Goal: Task Accomplishment & Management: Use online tool/utility

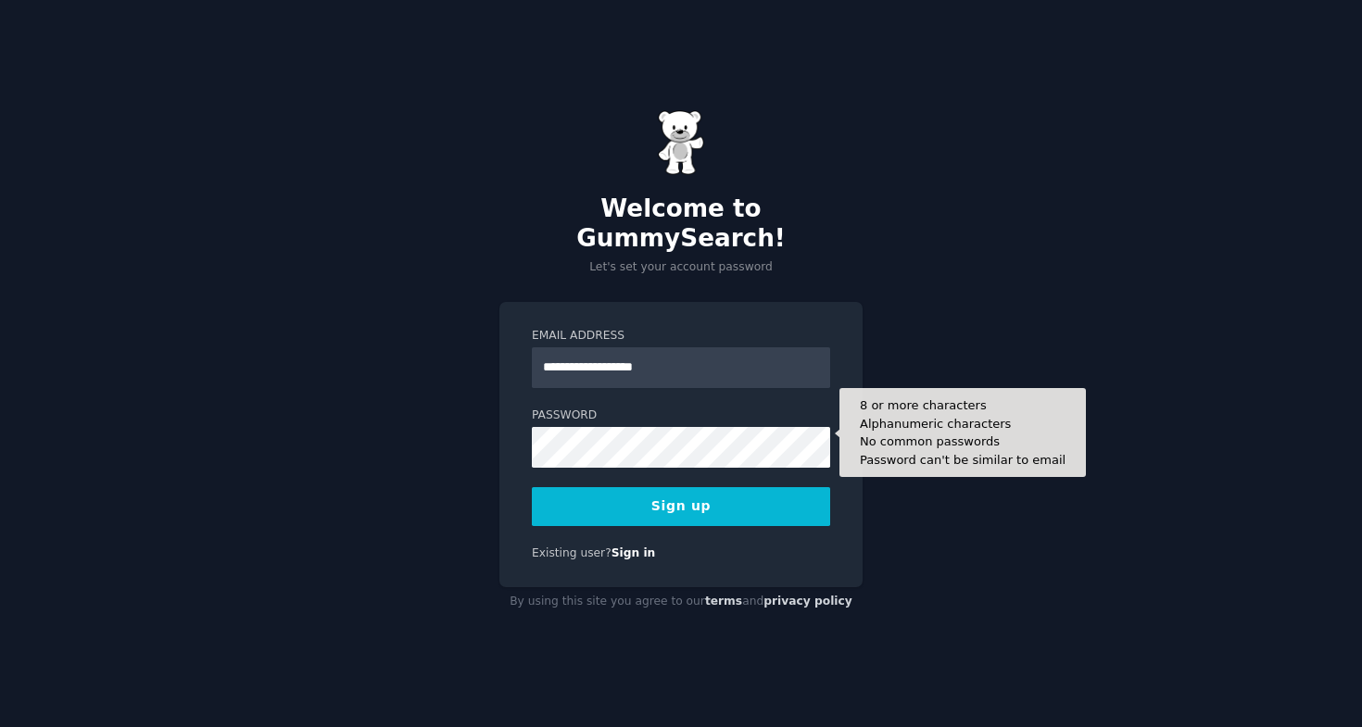
type input "**********"
click at [681, 491] on button "Sign up" at bounding box center [681, 506] width 298 height 39
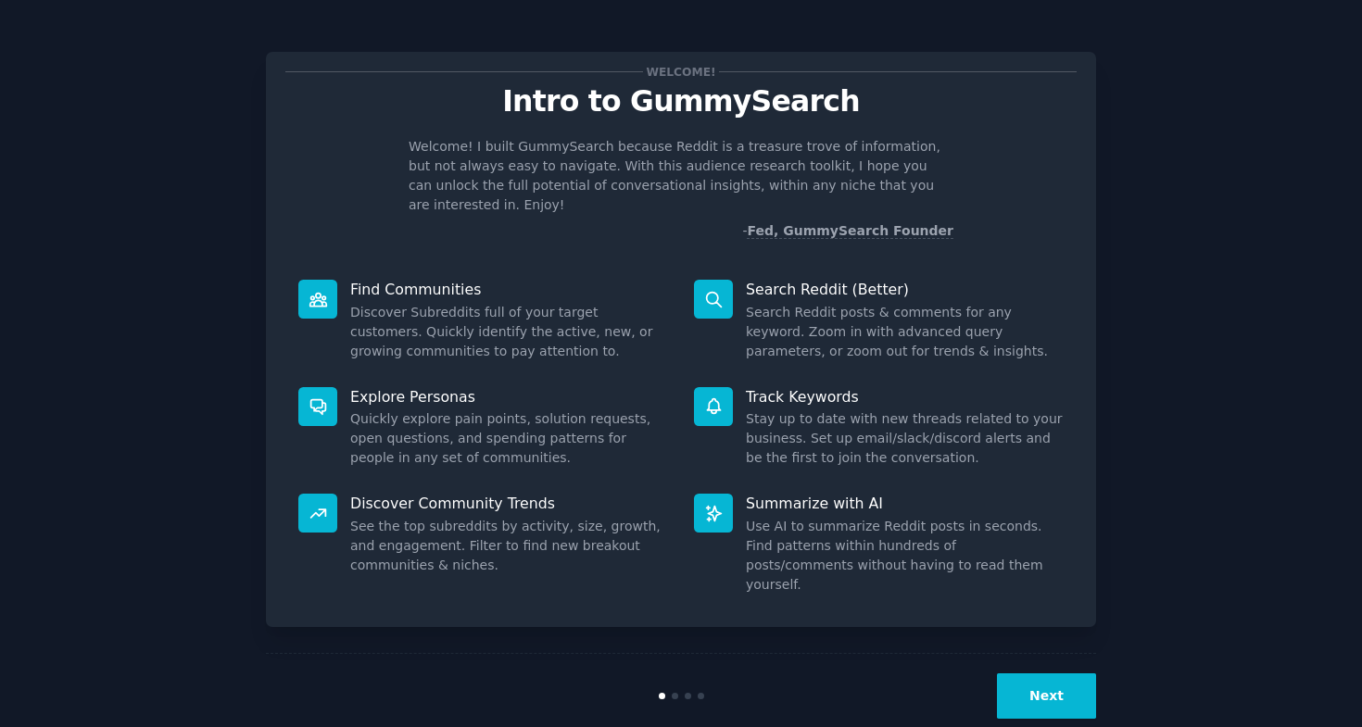
click at [1050, 673] on button "Next" at bounding box center [1046, 695] width 99 height 45
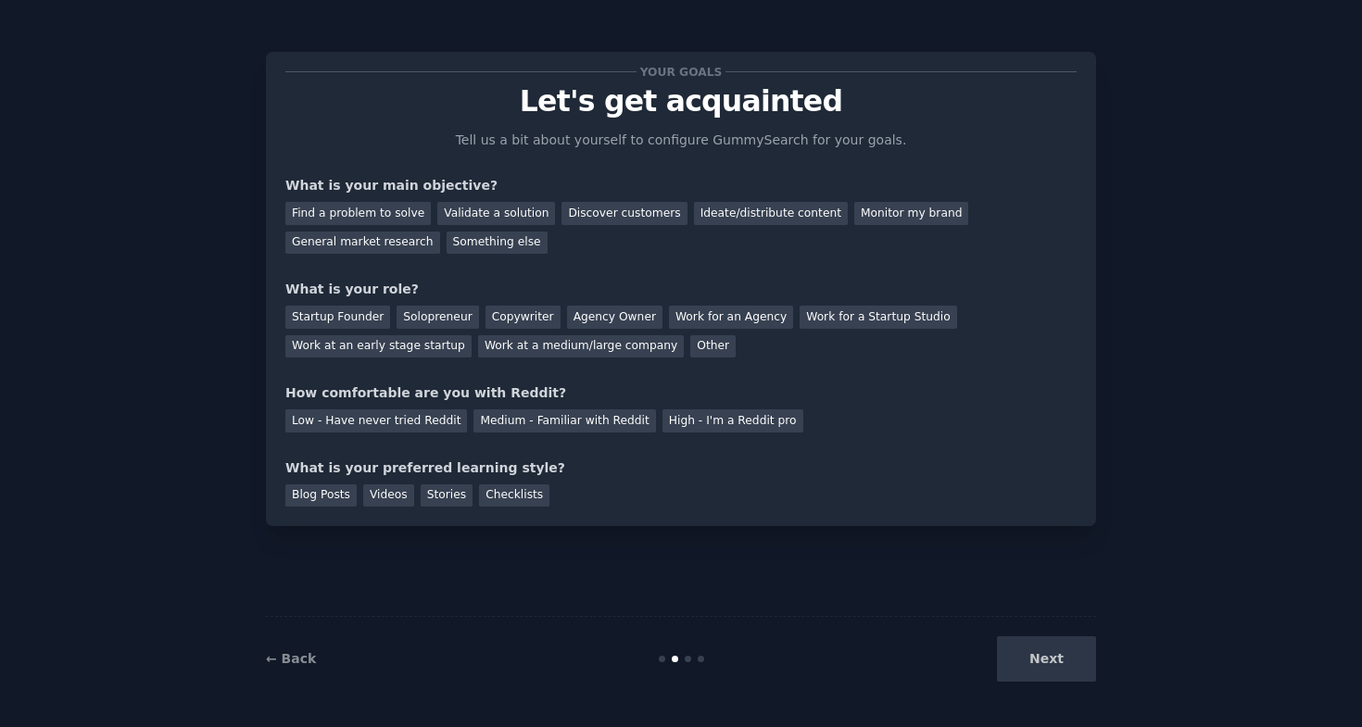
click at [1050, 643] on div "Next" at bounding box center [957, 658] width 277 height 45
click at [1046, 660] on div "Next" at bounding box center [957, 658] width 277 height 45
click at [581, 168] on div "Your goals Let's get acquainted Tell us a bit about yourself to configure Gummy…" at bounding box center [680, 288] width 791 height 435
click at [602, 210] on div "Discover customers" at bounding box center [623, 213] width 125 height 23
click at [402, 234] on div "General market research" at bounding box center [362, 243] width 155 height 23
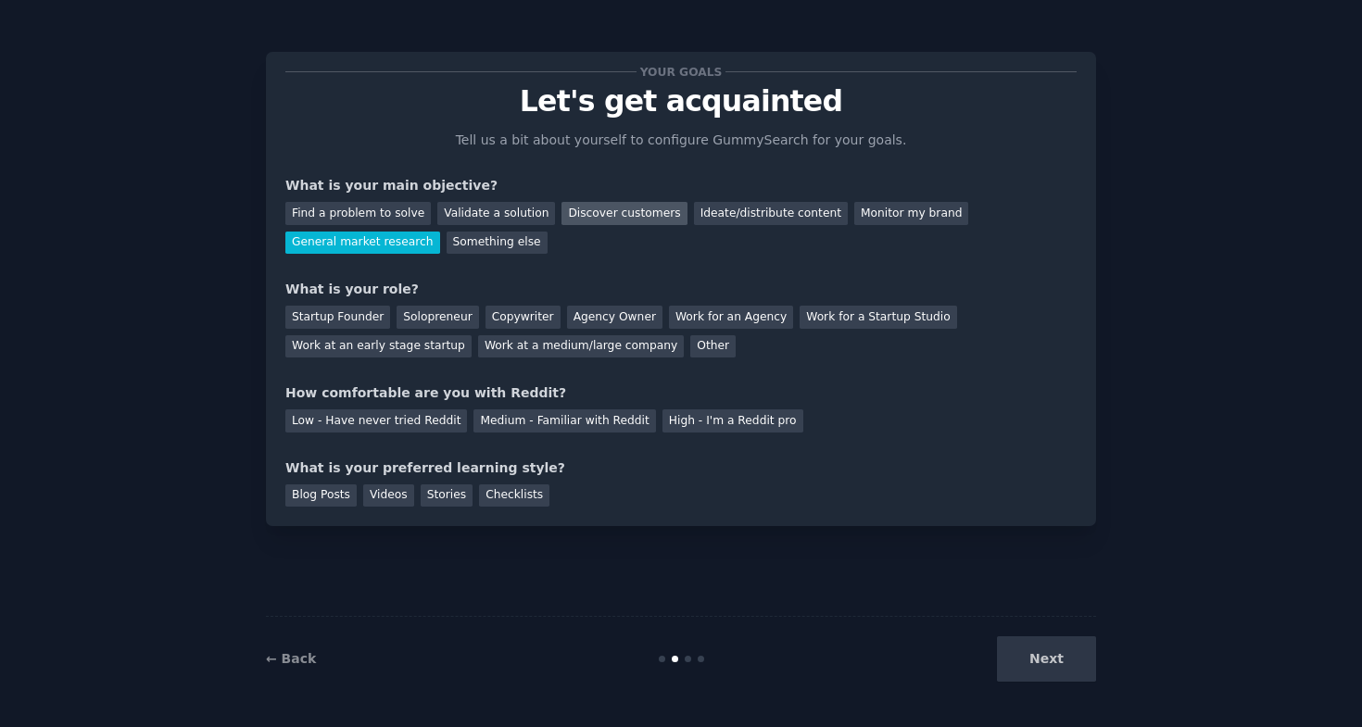
click at [576, 207] on div "Discover customers" at bounding box center [623, 213] width 125 height 23
click at [353, 321] on div "Startup Founder" at bounding box center [337, 317] width 105 height 23
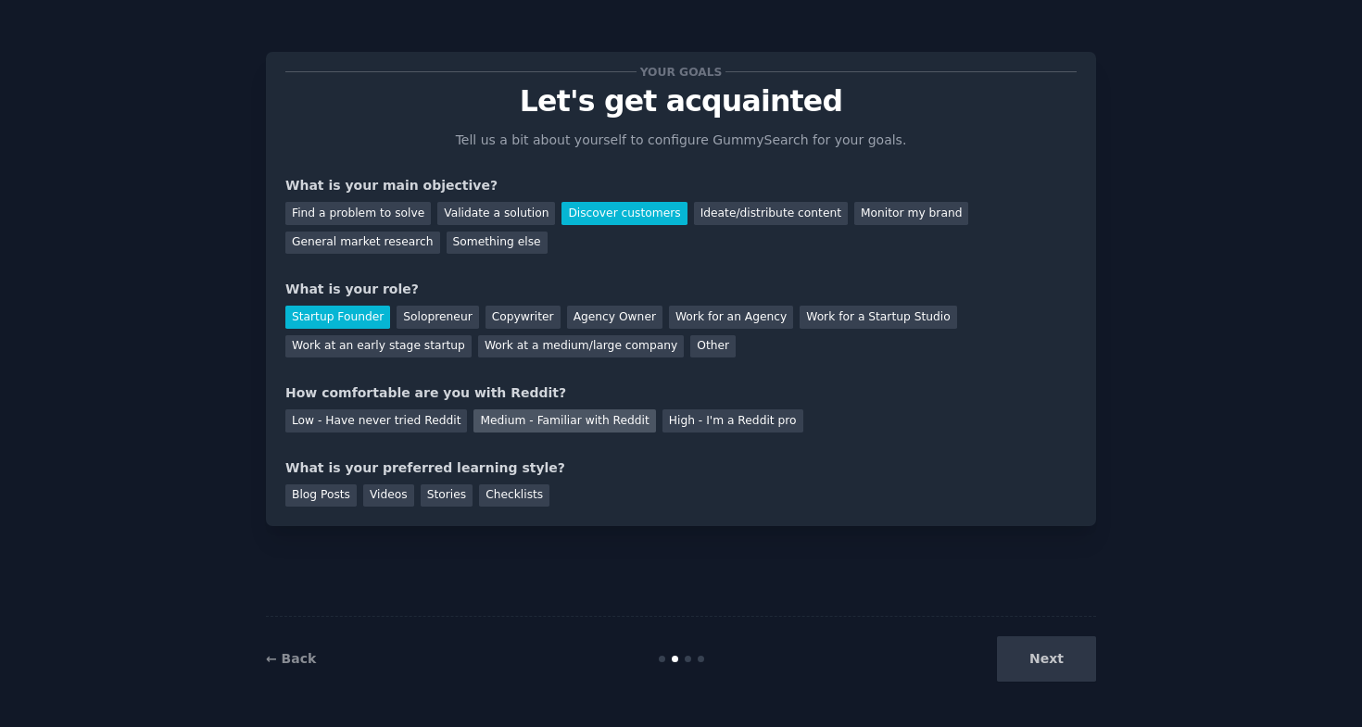
click at [497, 428] on div "Medium - Familiar with Reddit" at bounding box center [564, 420] width 182 height 23
click at [327, 497] on div "Blog Posts" at bounding box center [320, 495] width 71 height 23
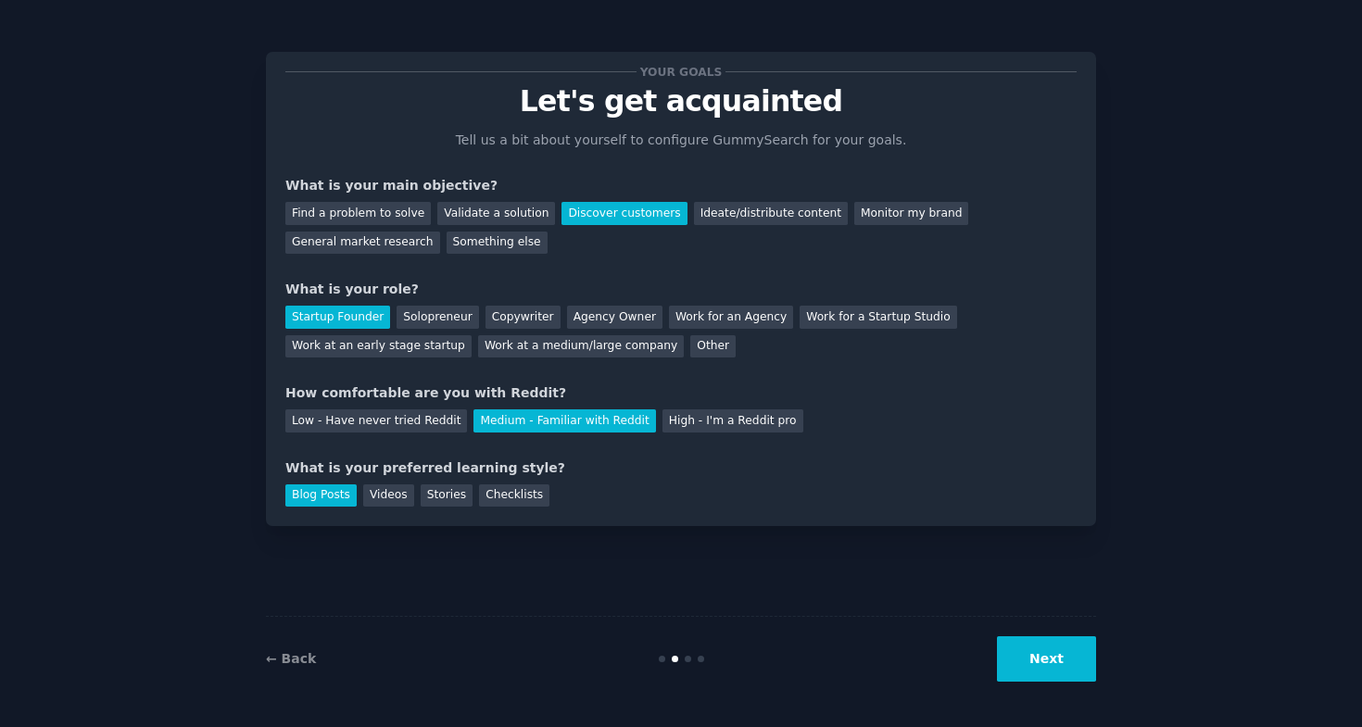
click at [1017, 671] on button "Next" at bounding box center [1046, 658] width 99 height 45
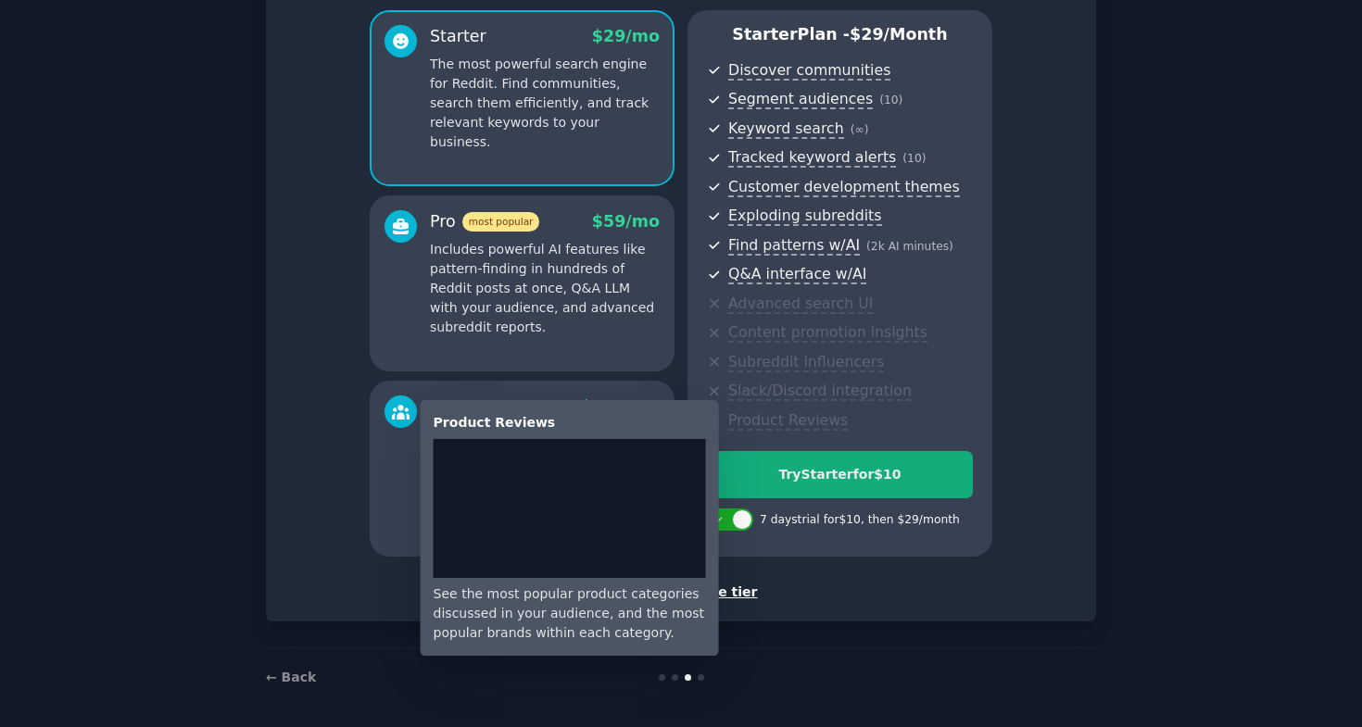
scroll to position [155, 0]
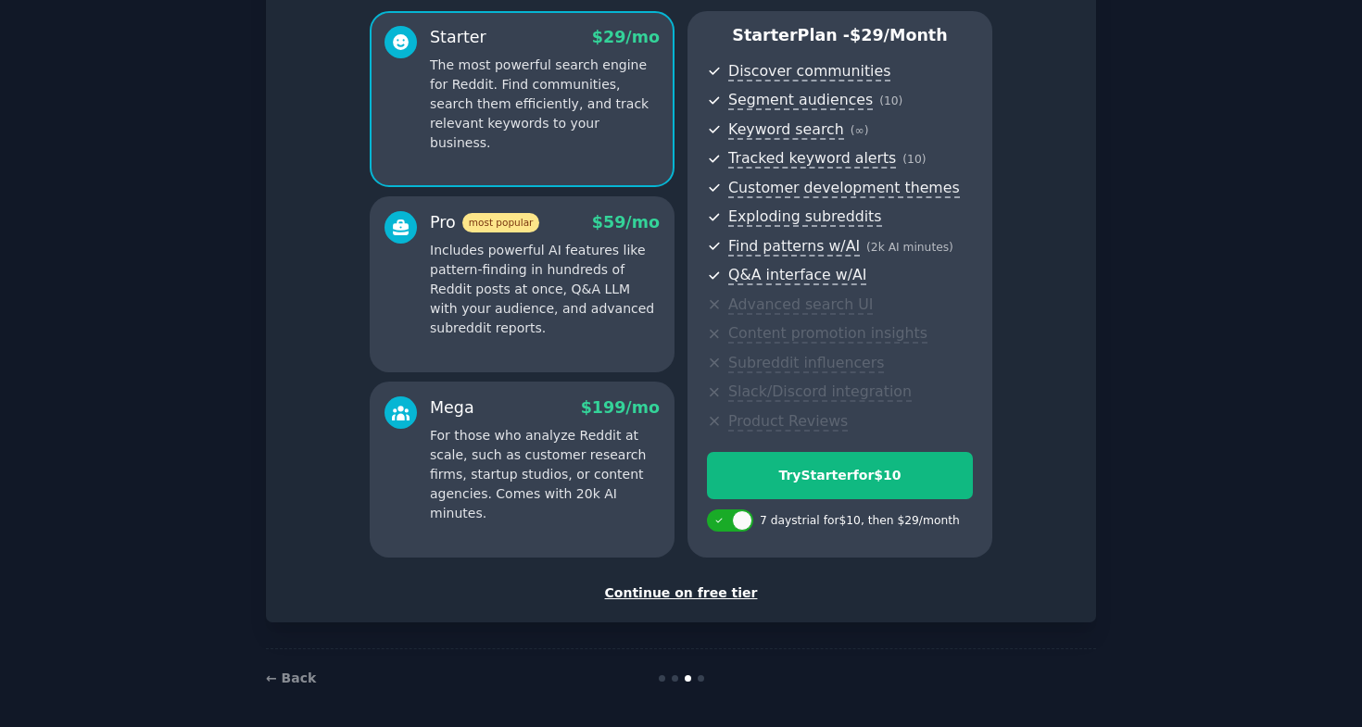
click at [684, 591] on div "Continue on free tier" at bounding box center [680, 593] width 791 height 19
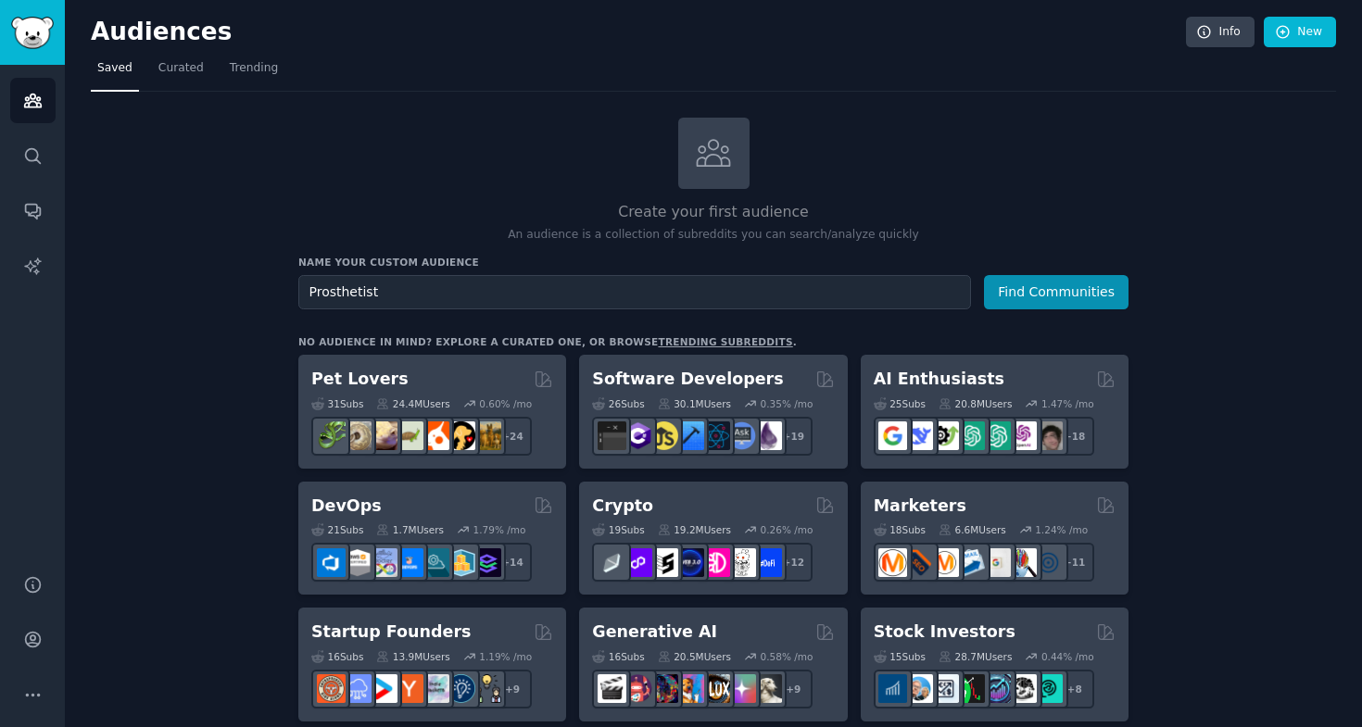
type input "Prosthetist"
click at [1057, 290] on button "Find Communities" at bounding box center [1056, 292] width 145 height 34
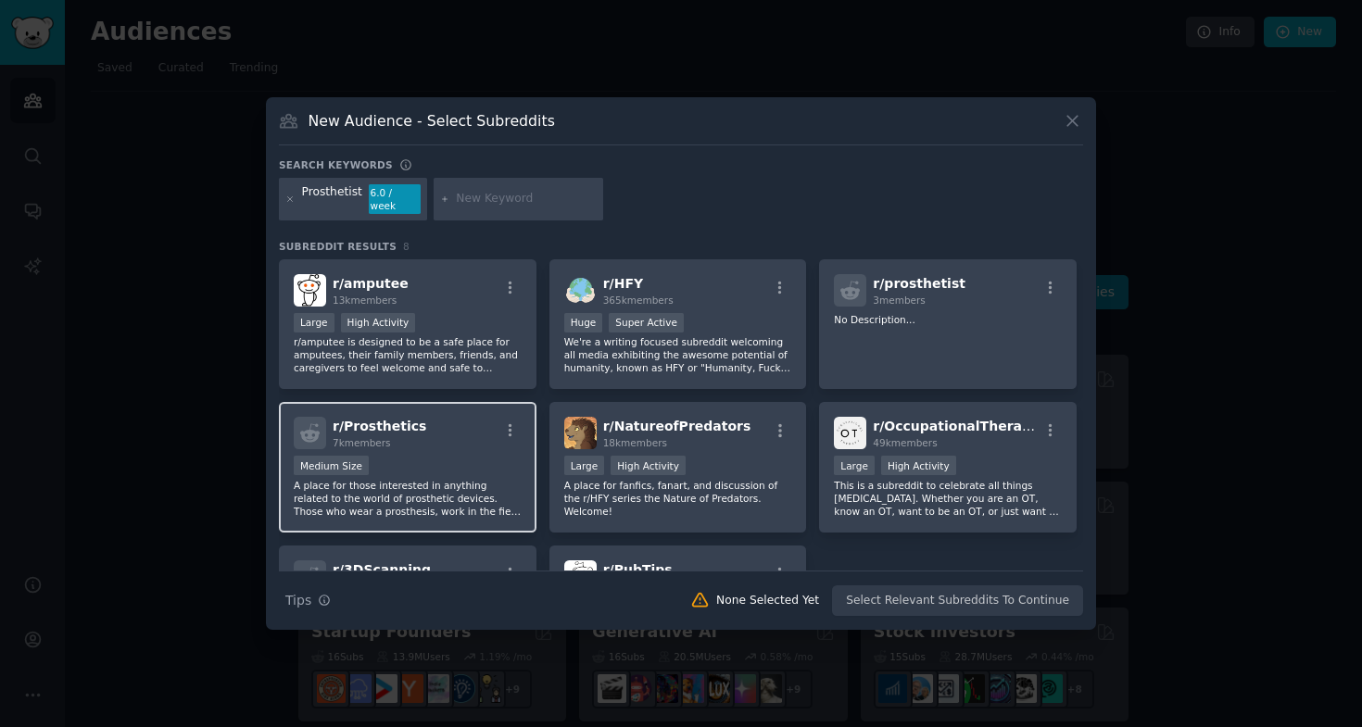
click at [463, 431] on div "r/ Prosthetics 7k members" at bounding box center [408, 433] width 228 height 32
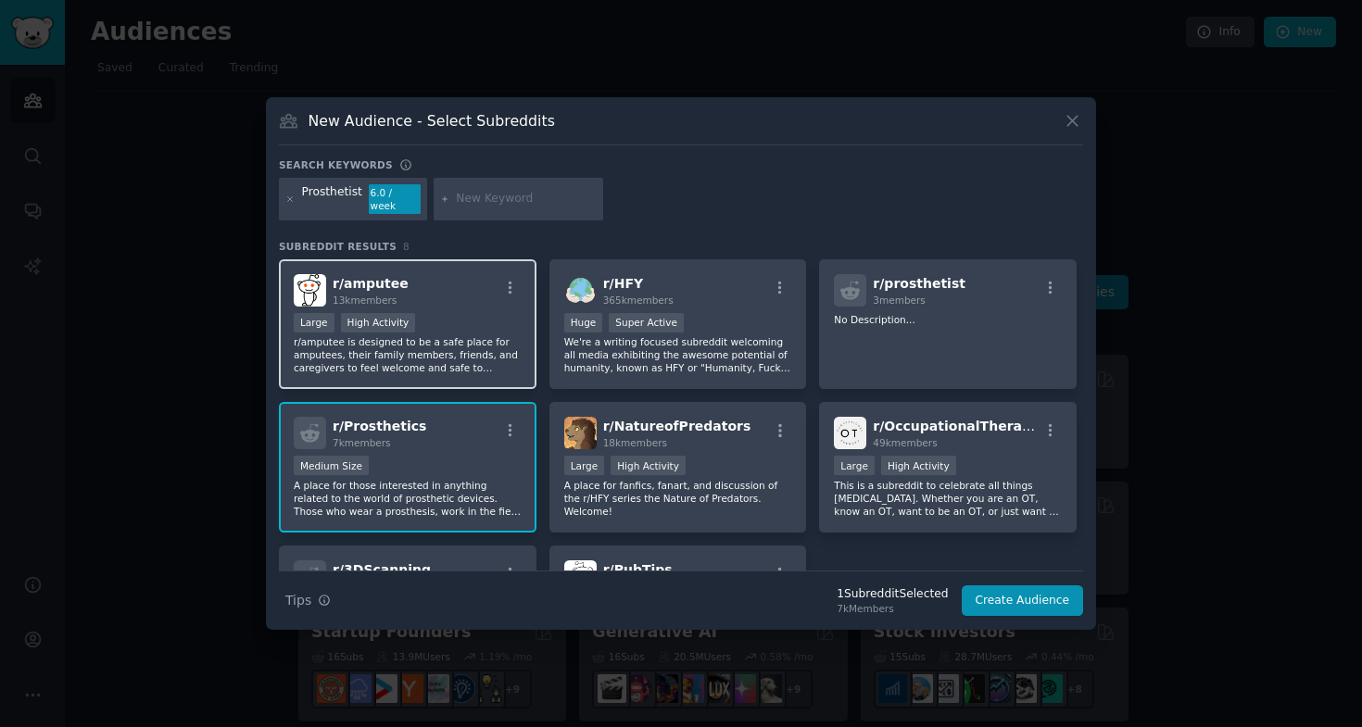
click at [446, 299] on div "r/ amputee 13k members" at bounding box center [408, 290] width 228 height 32
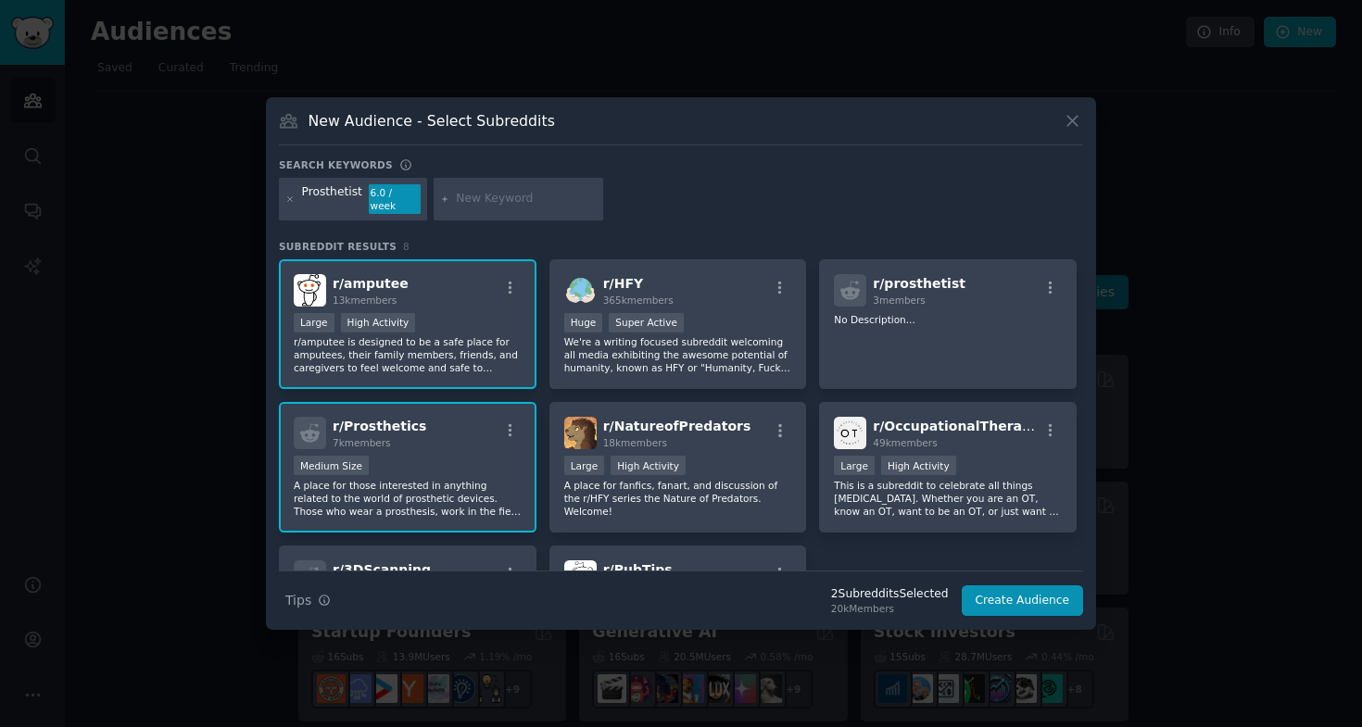
click at [492, 316] on div "Large High Activity" at bounding box center [408, 324] width 228 height 23
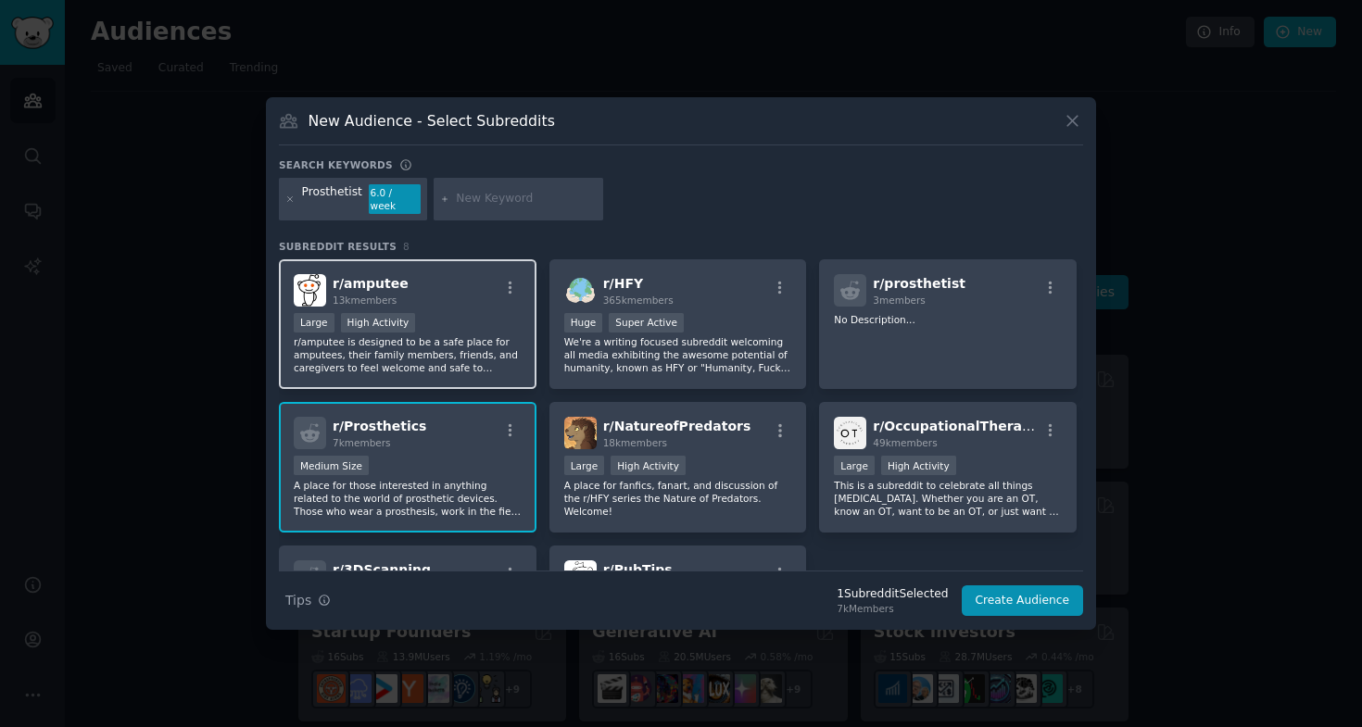
click at [484, 340] on p "r/amputee is designed to be a safe place for amputees, their family members, fr…" at bounding box center [408, 354] width 228 height 39
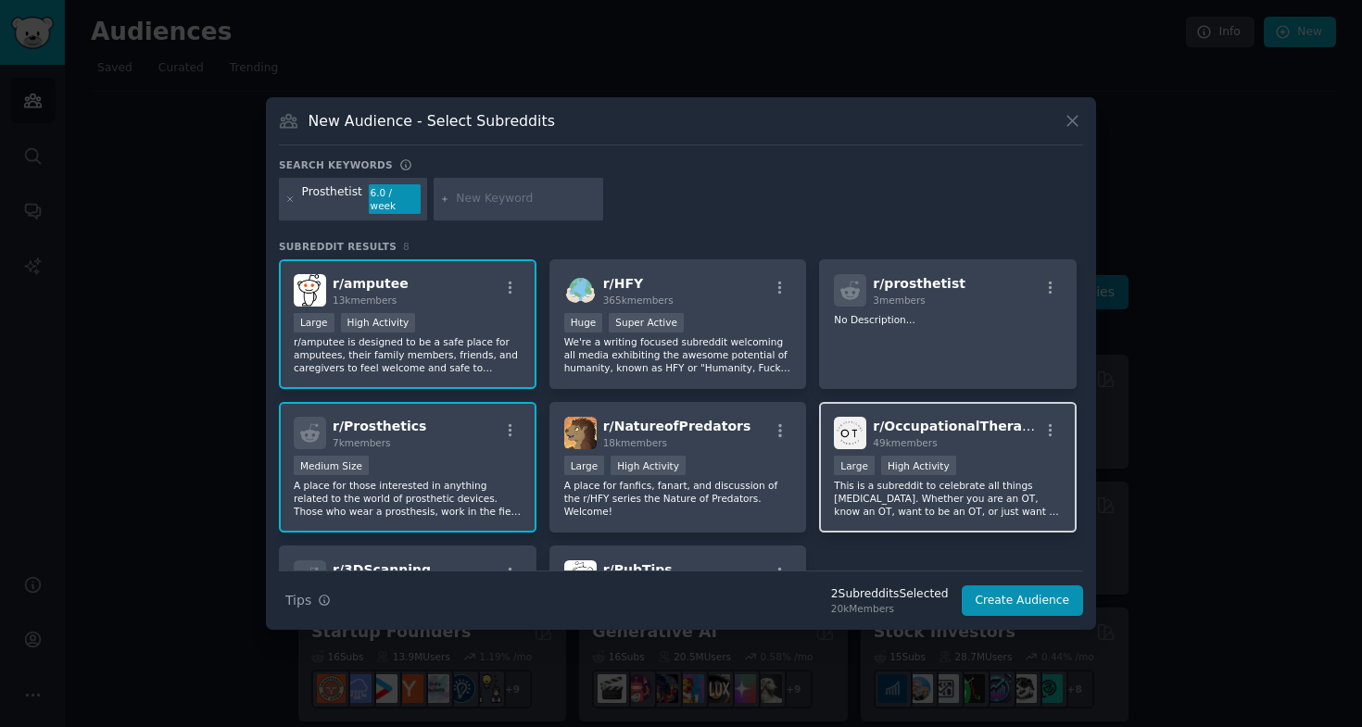
click at [995, 456] on div "Large High Activity" at bounding box center [948, 467] width 228 height 23
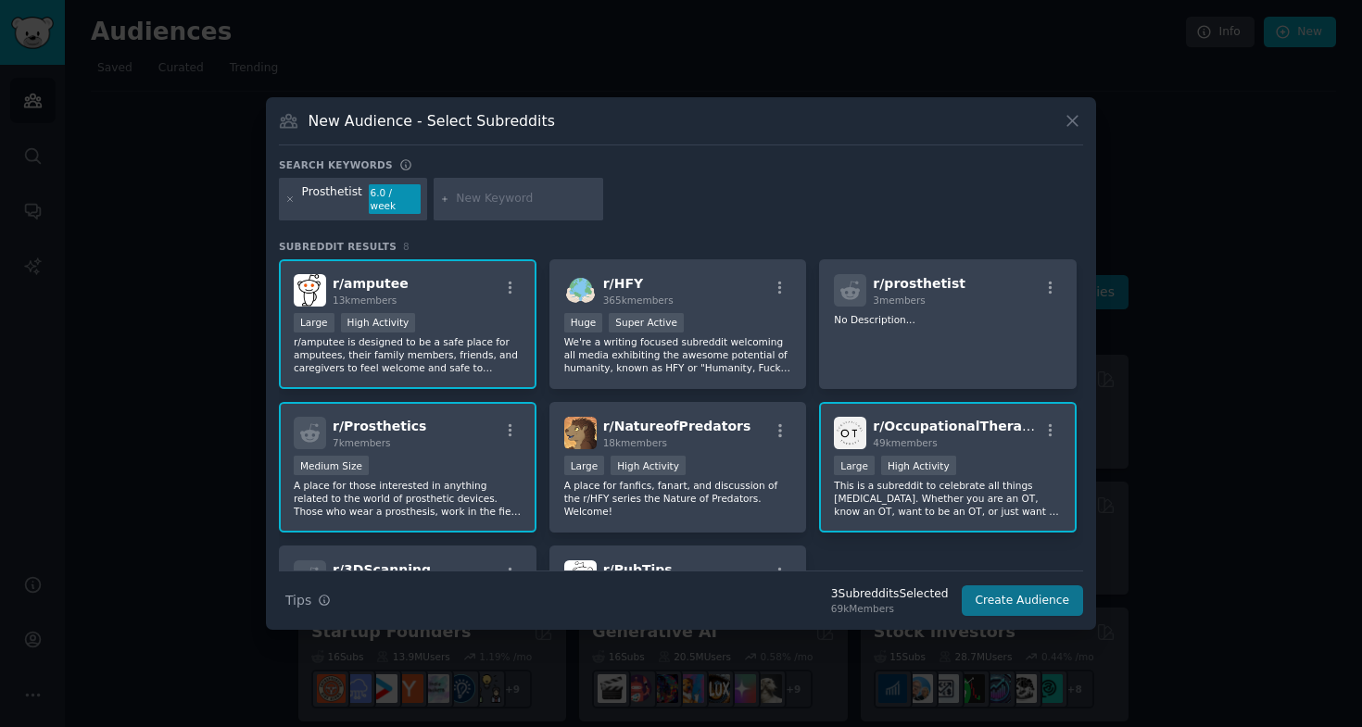
click at [1000, 601] on button "Create Audience" at bounding box center [1023, 600] width 122 height 31
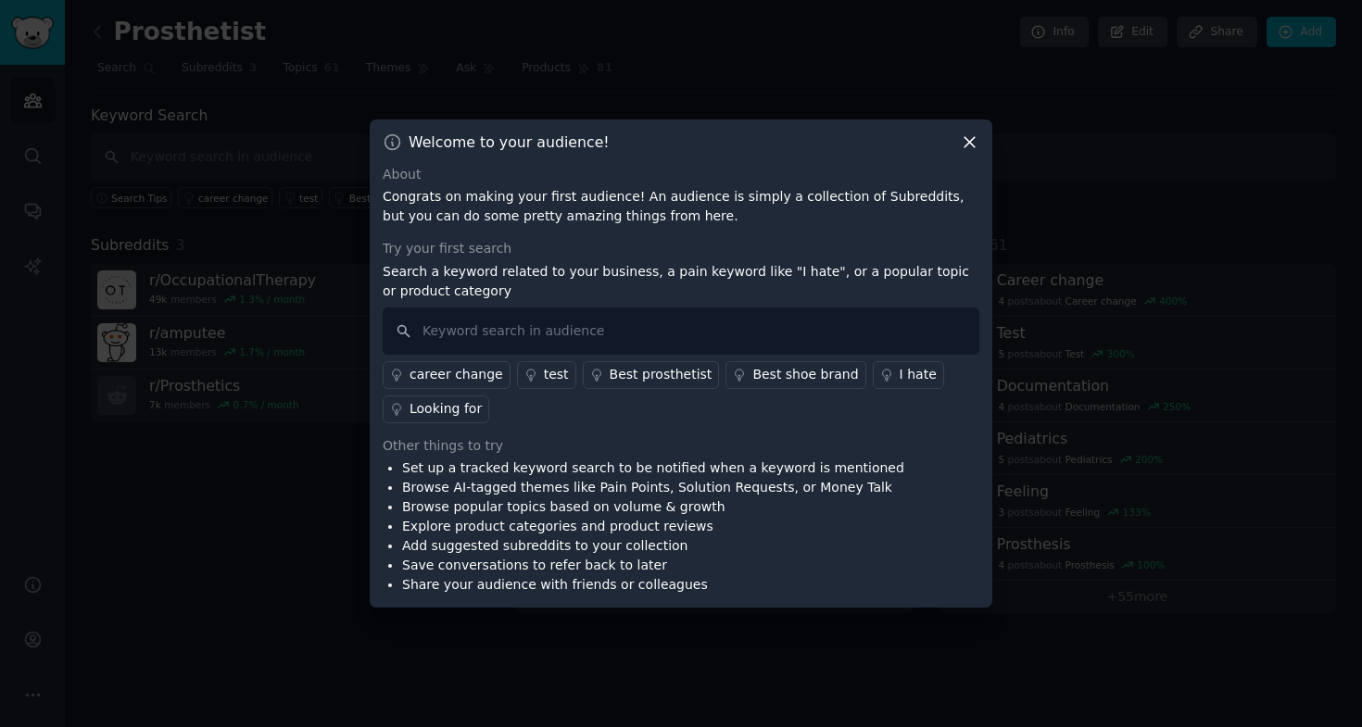
click at [964, 138] on icon at bounding box center [969, 141] width 19 height 19
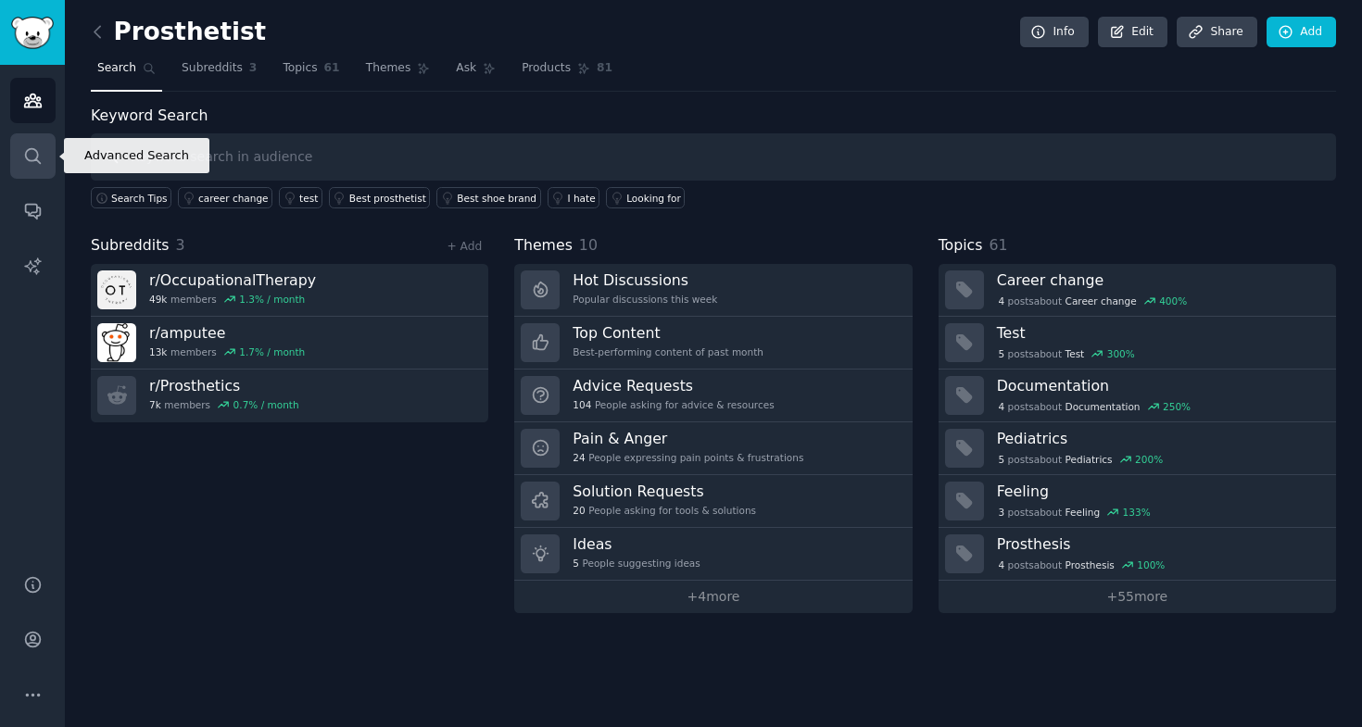
click at [38, 149] on icon "Sidebar" at bounding box center [32, 155] width 19 height 19
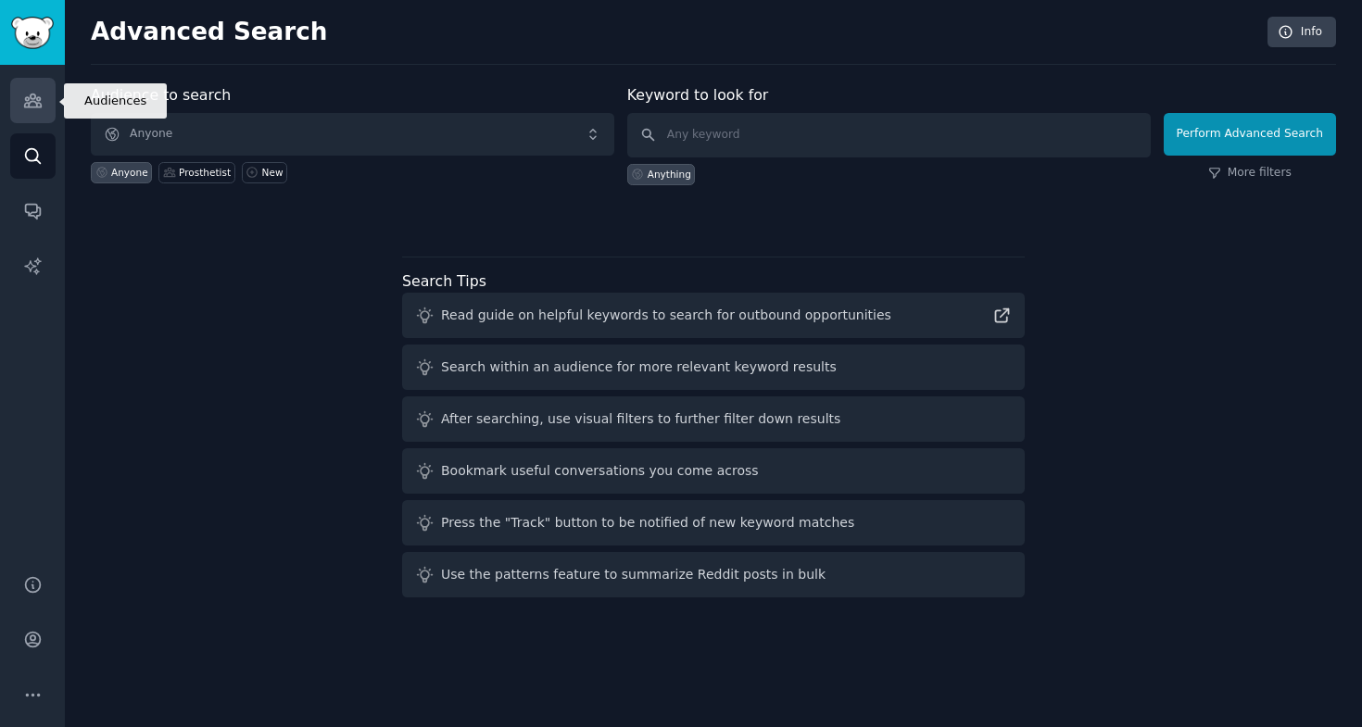
click at [23, 94] on icon "Sidebar" at bounding box center [32, 100] width 19 height 19
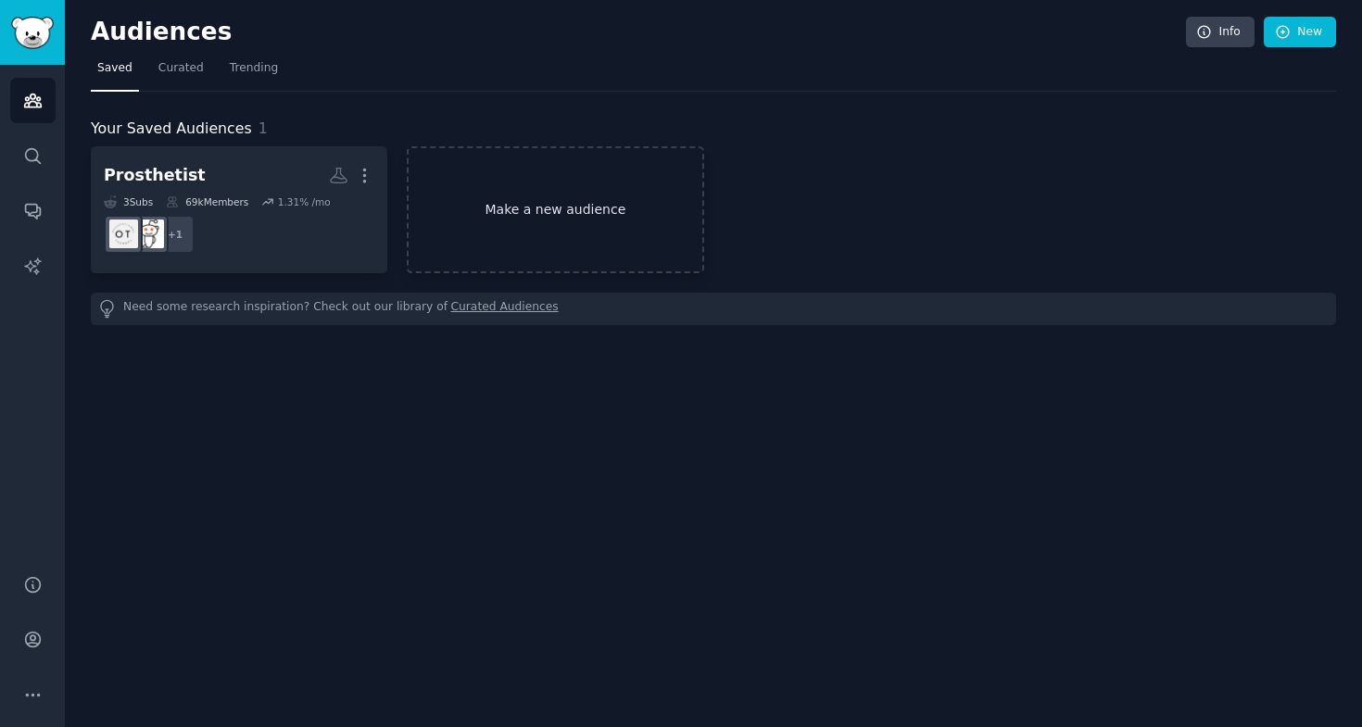
click at [522, 201] on link "Make a new audience" at bounding box center [555, 209] width 296 height 127
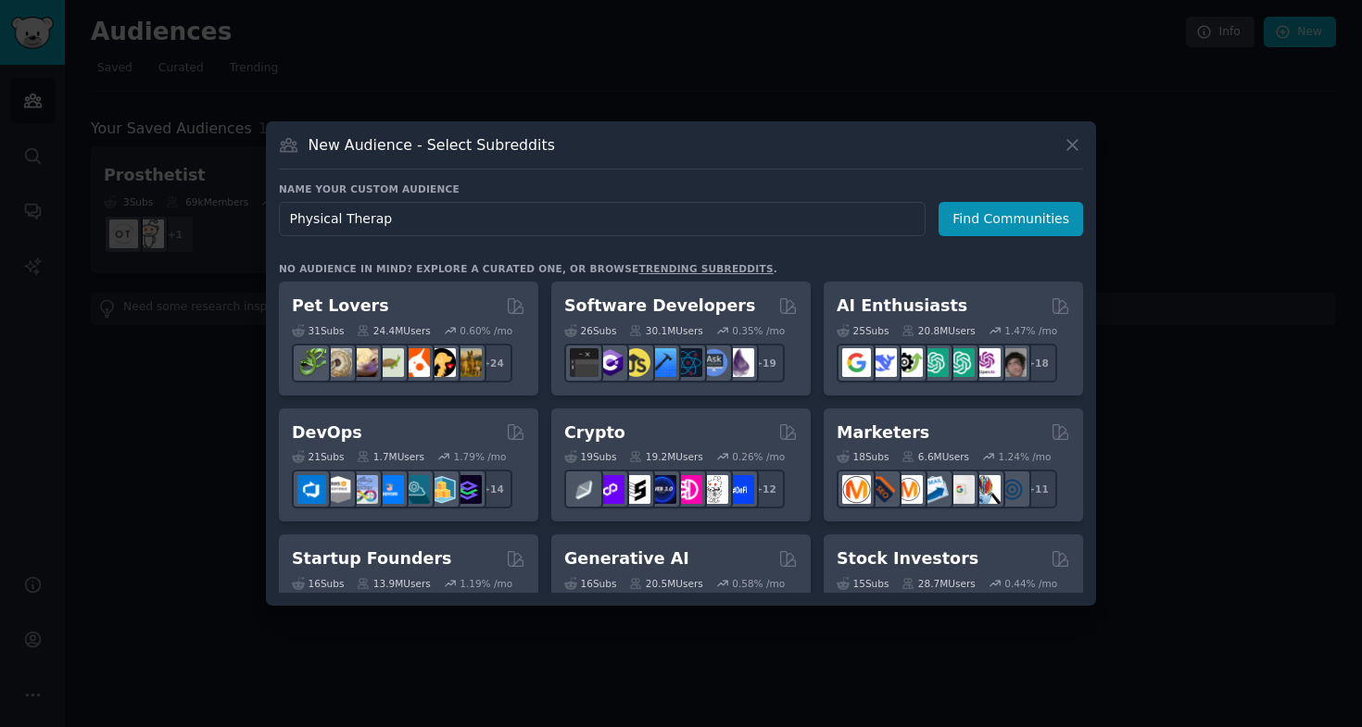
type input "Physical Therapy"
click at [1013, 219] on button "Find Communities" at bounding box center [1010, 219] width 145 height 34
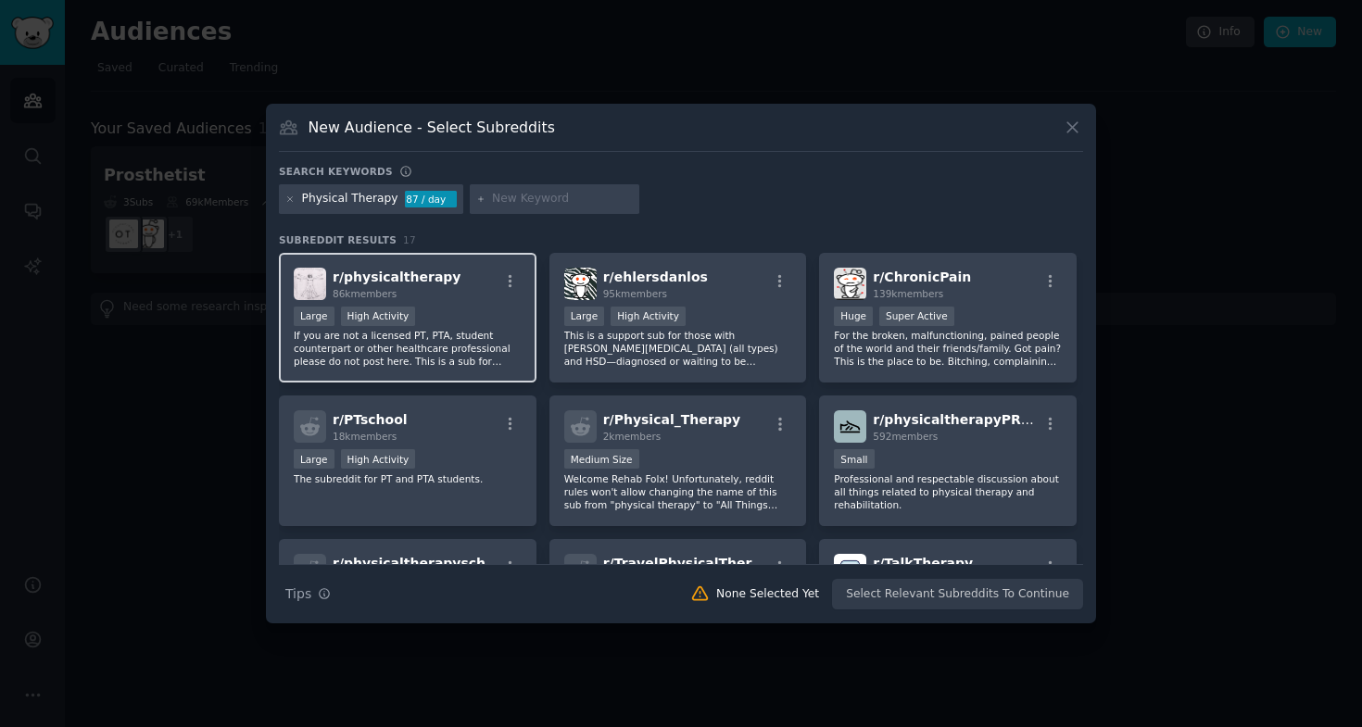
click at [484, 306] on div "r/ physicaltherapy 86k members Large High Activity If you are not a licensed PT…" at bounding box center [408, 318] width 258 height 131
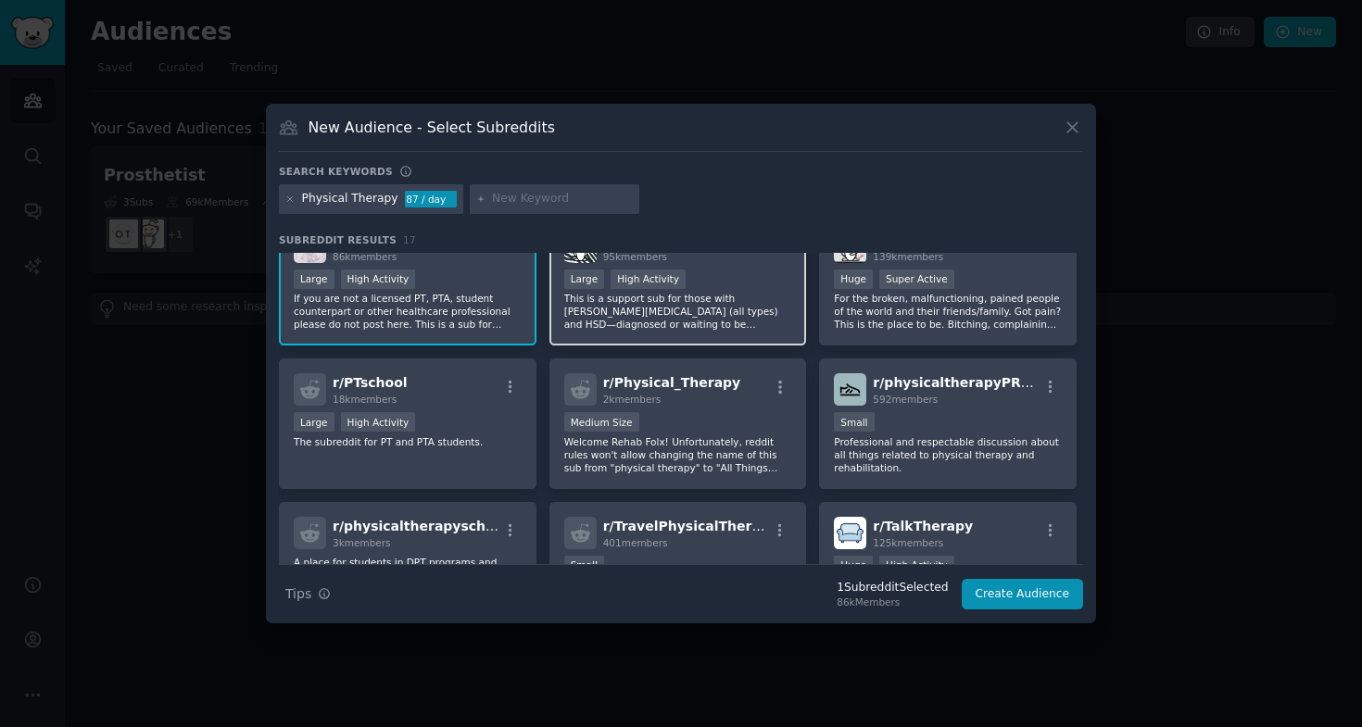
scroll to position [70, 0]
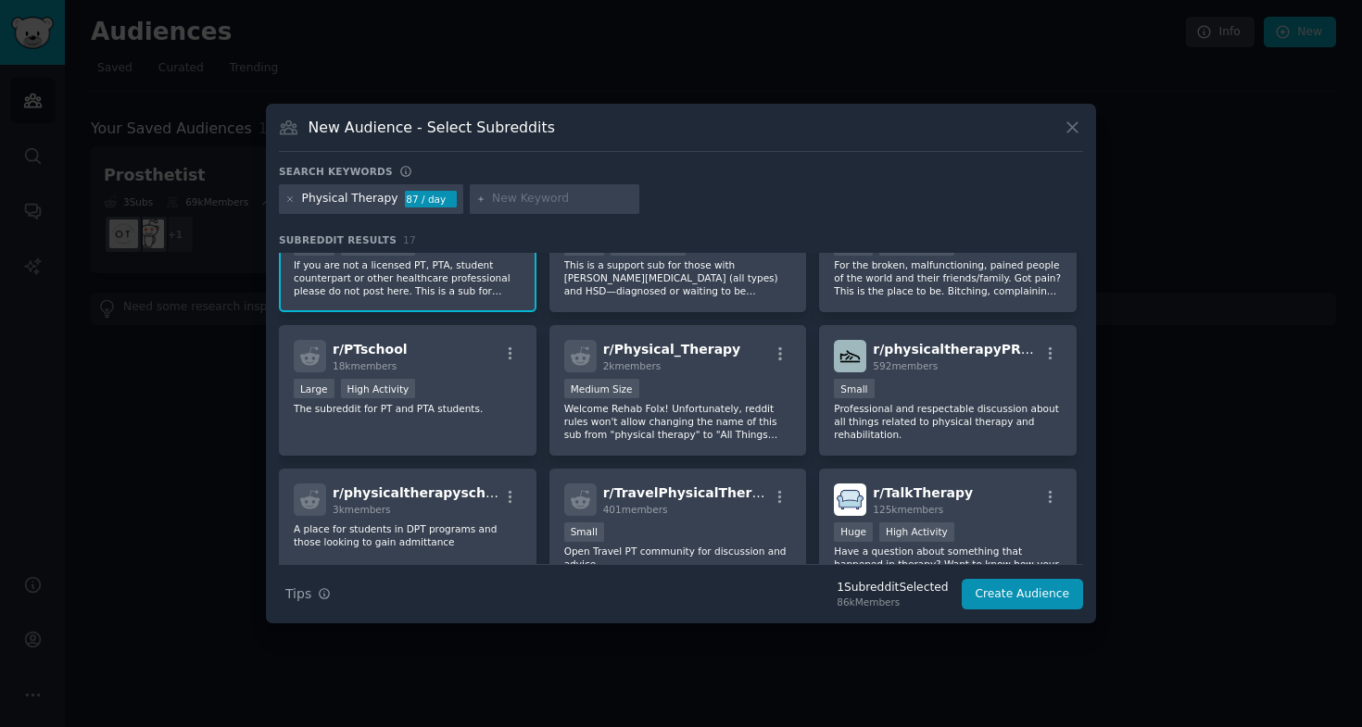
click at [392, 197] on div "Physical Therapy" at bounding box center [350, 199] width 96 height 17
click at [286, 195] on icon at bounding box center [290, 200] width 10 height 10
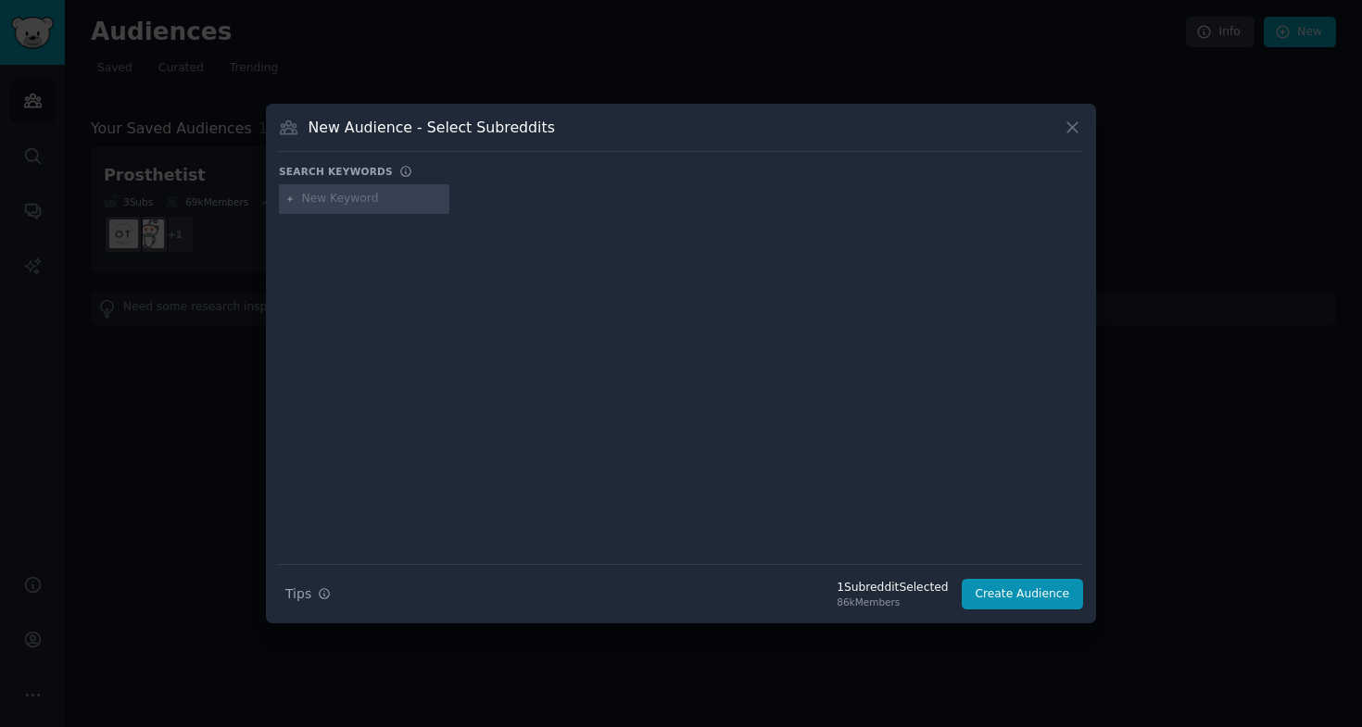
click at [406, 199] on input "text" at bounding box center [372, 199] width 141 height 17
type input "Physical Therapist"
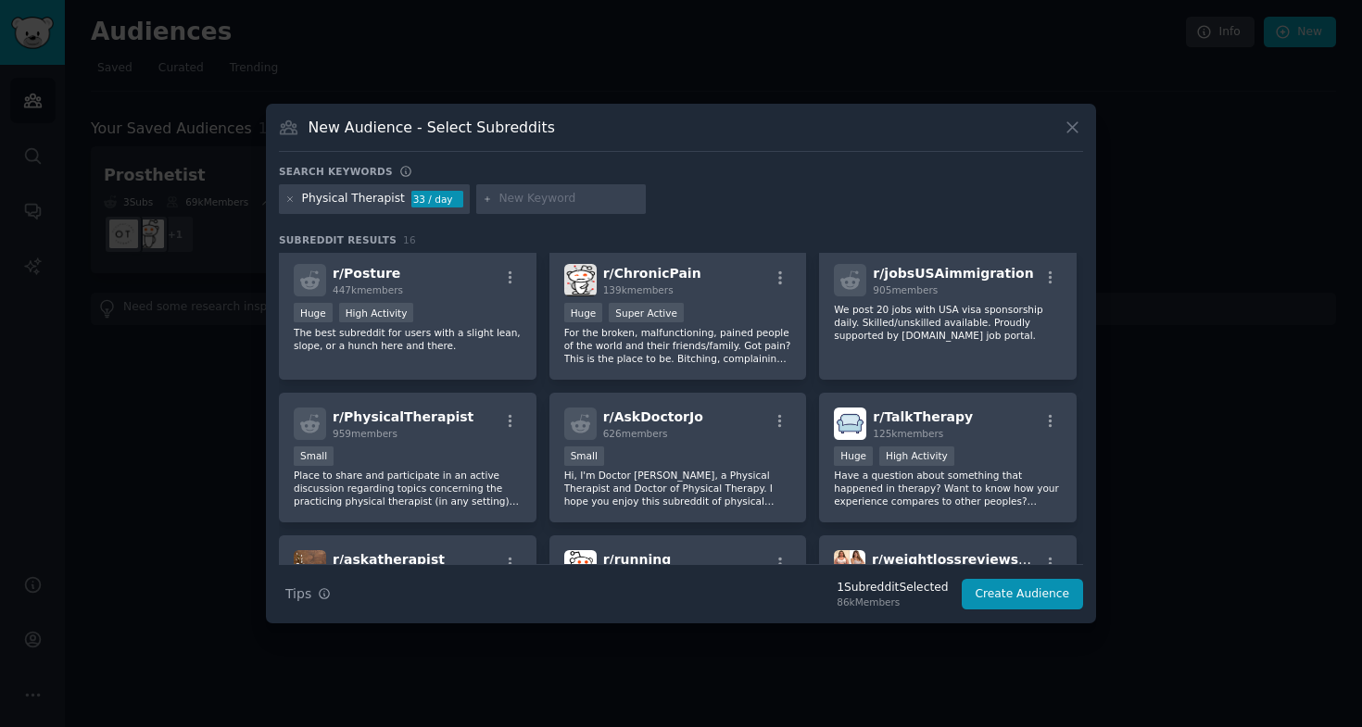
scroll to position [148, 0]
click at [497, 449] on div "Small" at bounding box center [408, 456] width 228 height 23
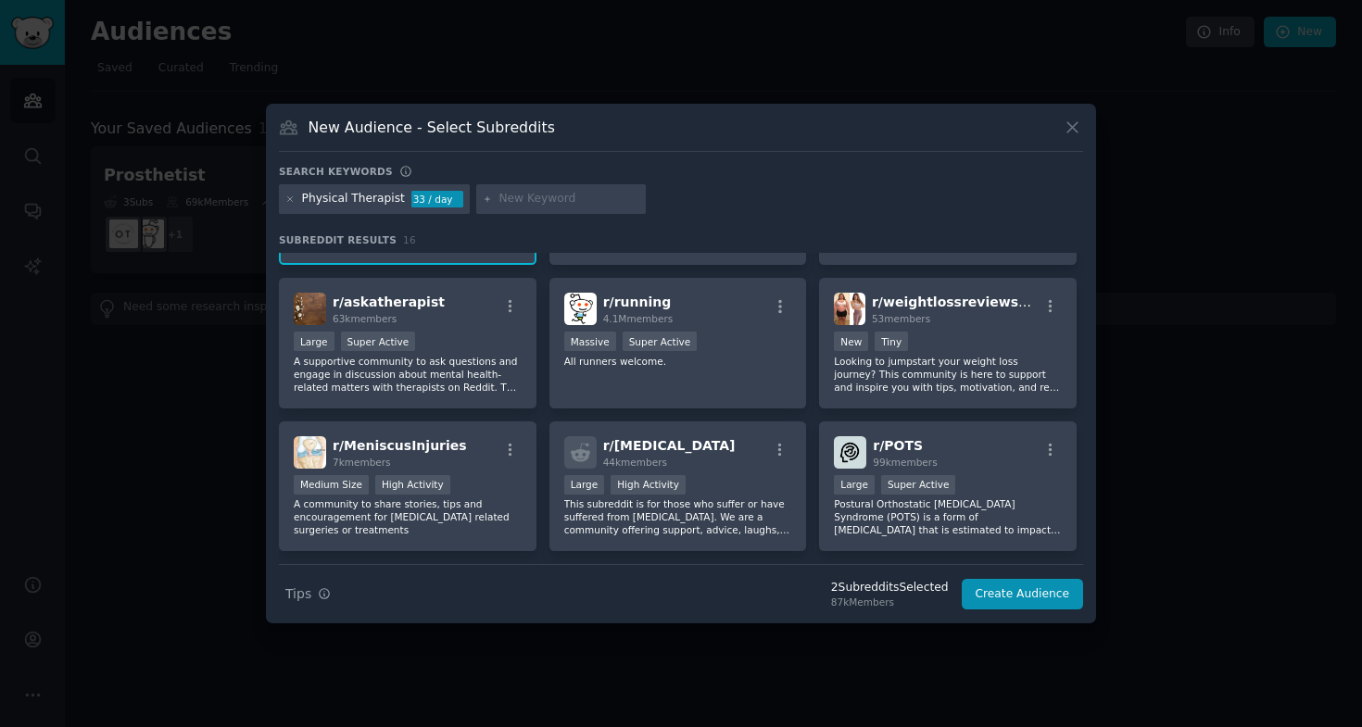
scroll to position [406, 0]
click at [1065, 597] on button "Create Audience" at bounding box center [1023, 594] width 122 height 31
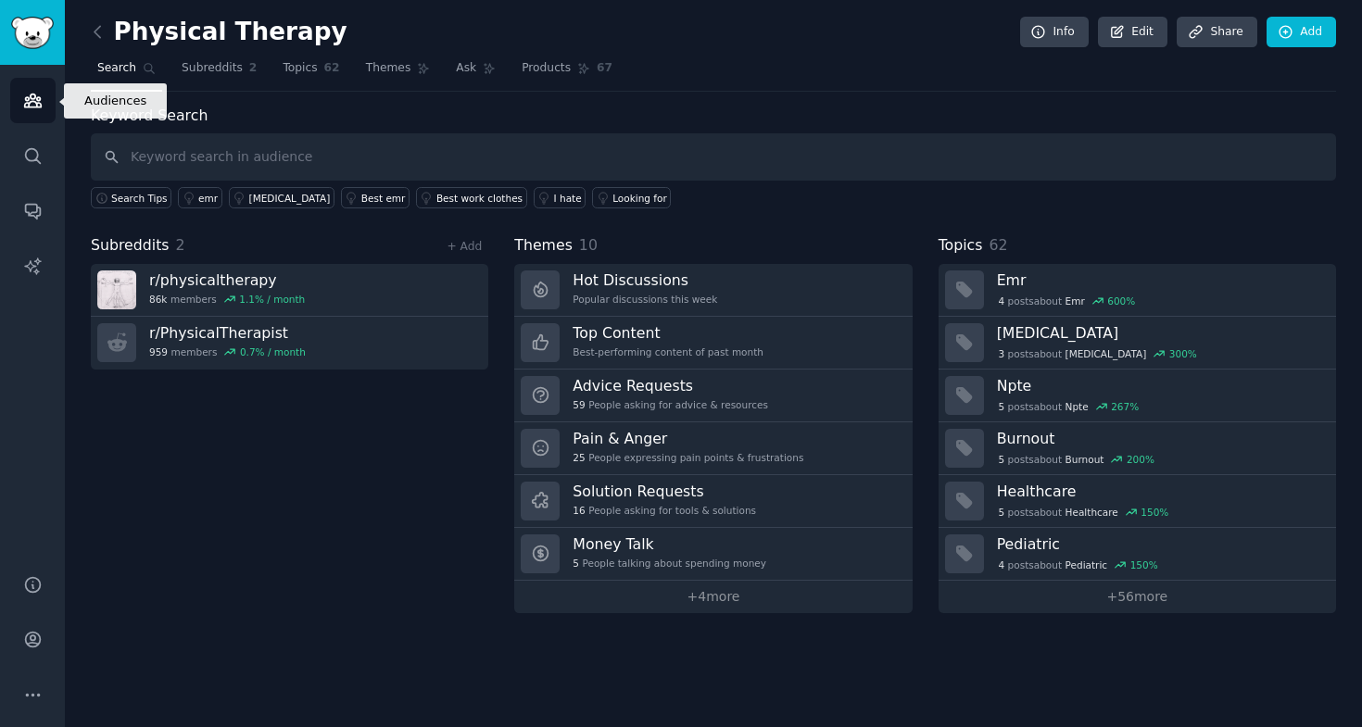
click at [36, 116] on link "Audiences" at bounding box center [32, 100] width 45 height 45
